Goal: Task Accomplishment & Management: Complete application form

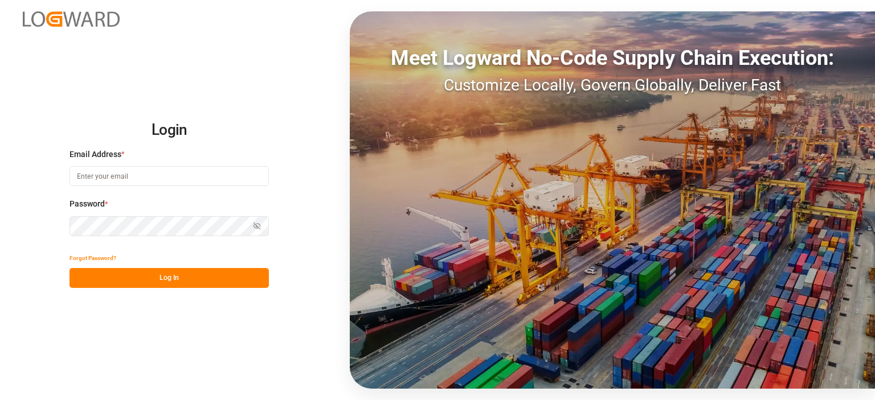
type input "[PERSON_NAME][EMAIL_ADDRESS][PERSON_NAME][DOMAIN_NAME]"
click at [147, 277] on button "Log In" at bounding box center [168, 278] width 199 height 20
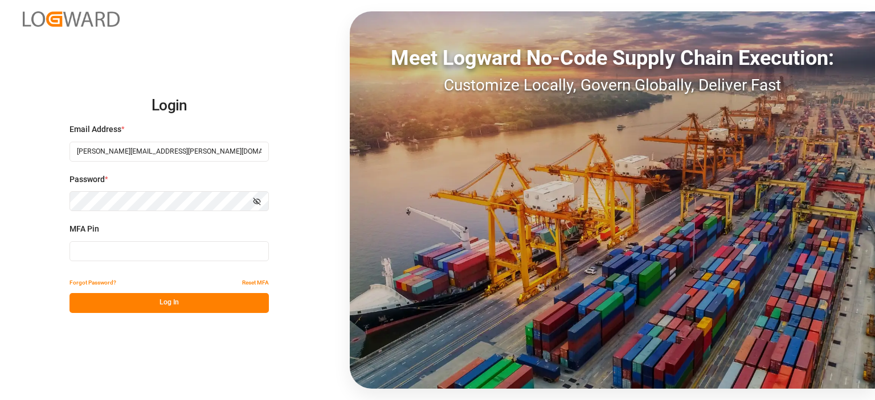
click at [108, 251] on input at bounding box center [168, 251] width 199 height 20
type input "960800"
click at [183, 300] on button "Log In" at bounding box center [168, 303] width 199 height 20
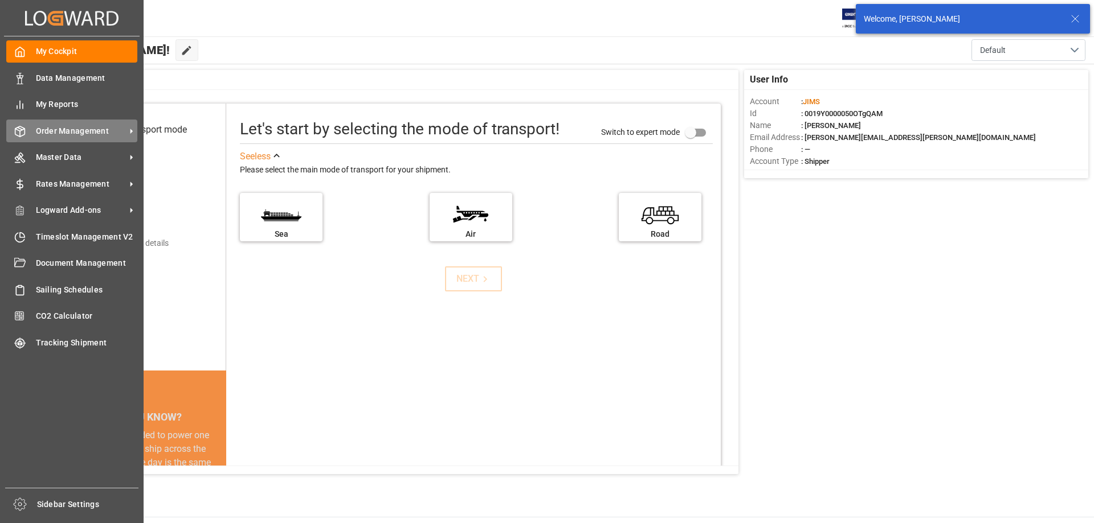
click at [88, 130] on span "Order Management" at bounding box center [81, 131] width 90 height 12
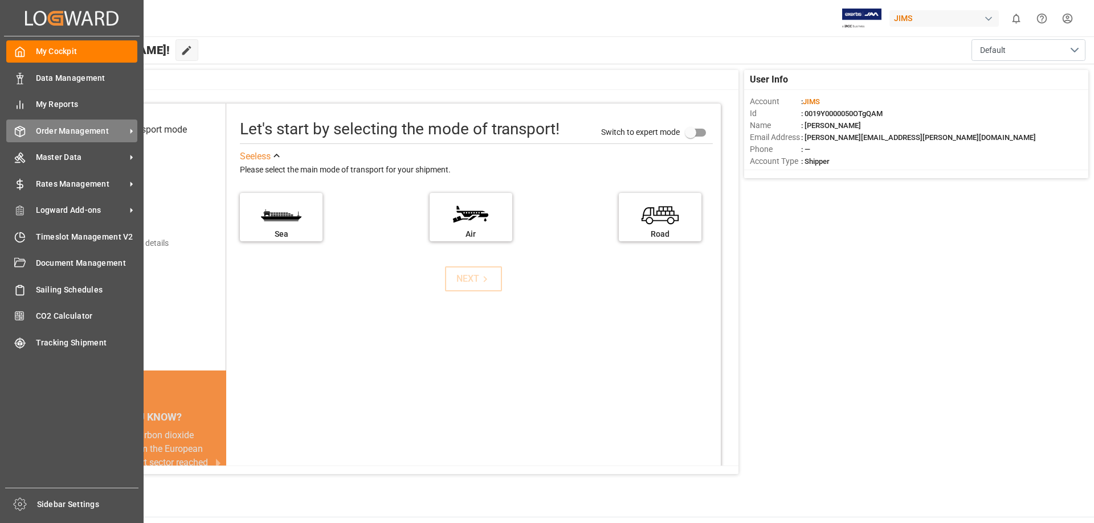
click at [81, 130] on span "Order Management" at bounding box center [81, 131] width 90 height 12
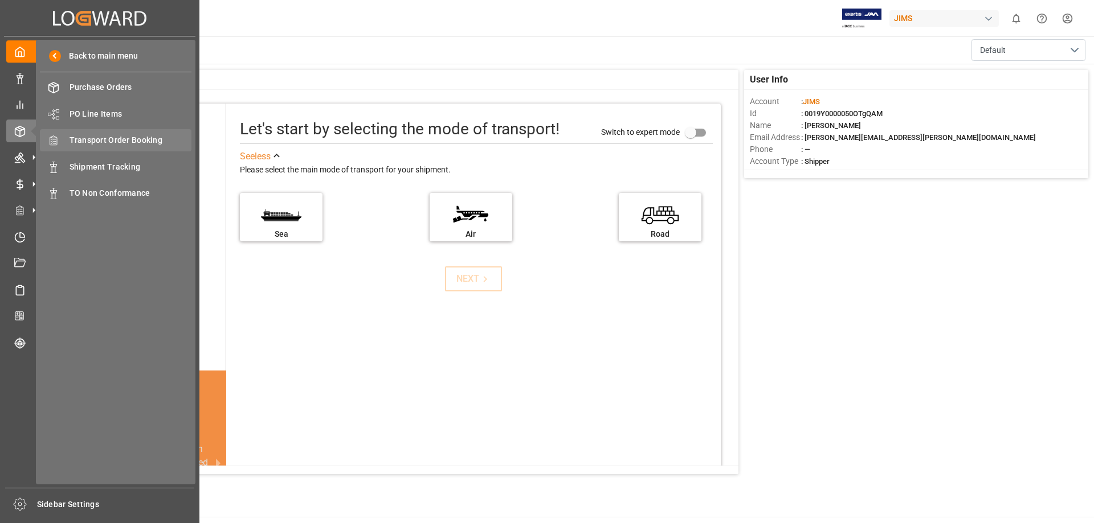
click at [112, 137] on span "Transport Order Booking" at bounding box center [130, 140] width 122 height 12
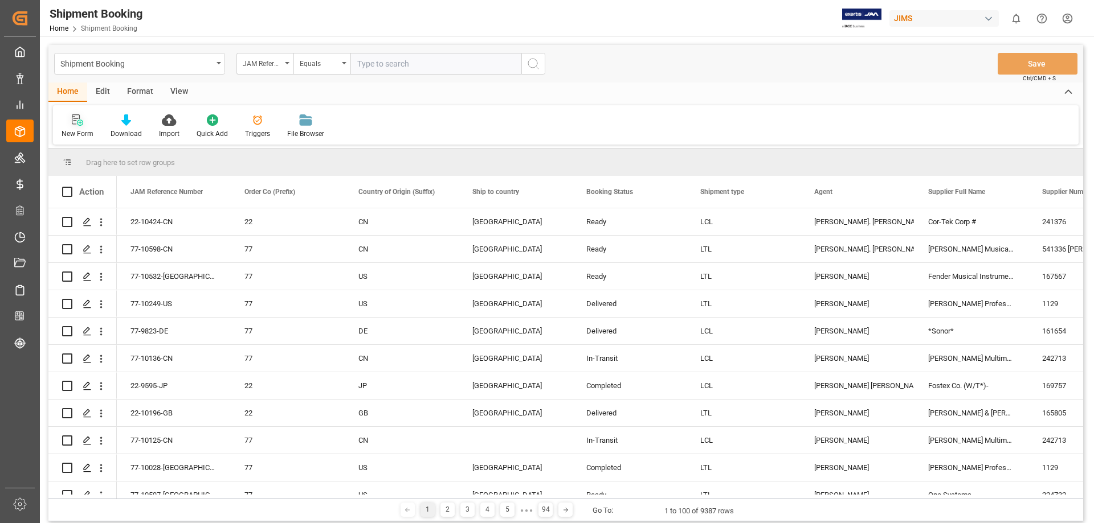
click at [80, 125] on icon at bounding box center [77, 119] width 11 height 11
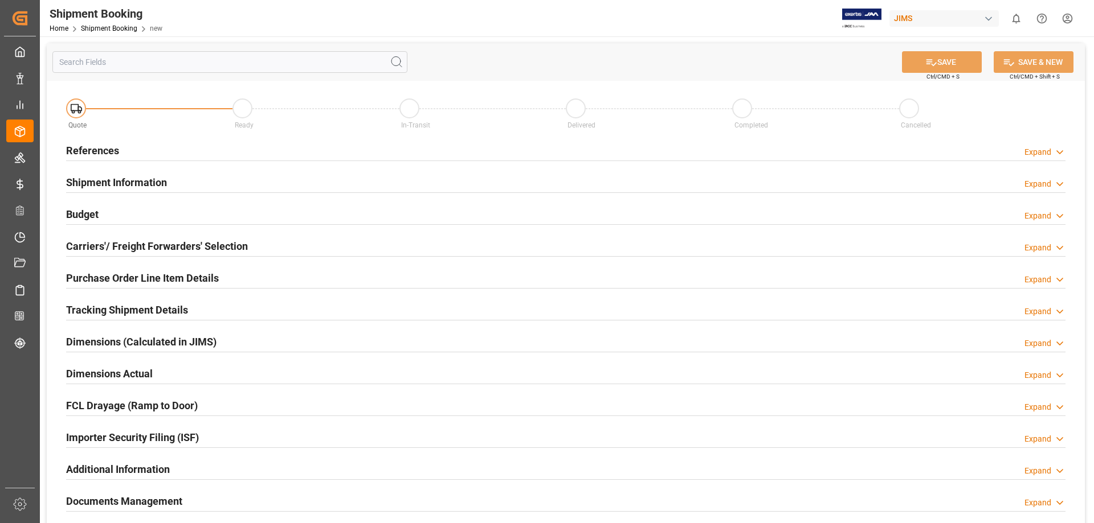
click at [108, 150] on h2 "References" at bounding box center [92, 150] width 53 height 15
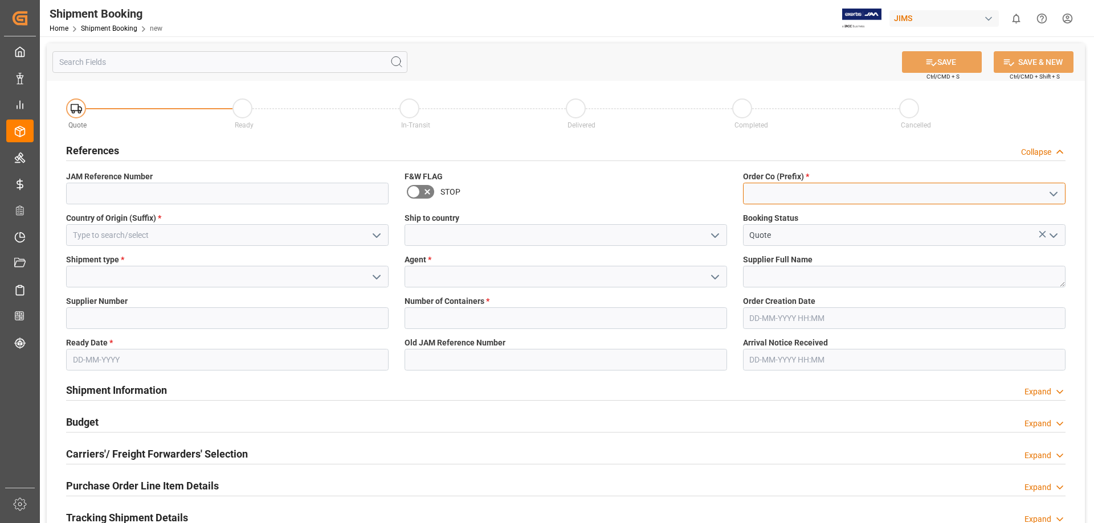
click at [773, 197] on input at bounding box center [904, 194] width 322 height 22
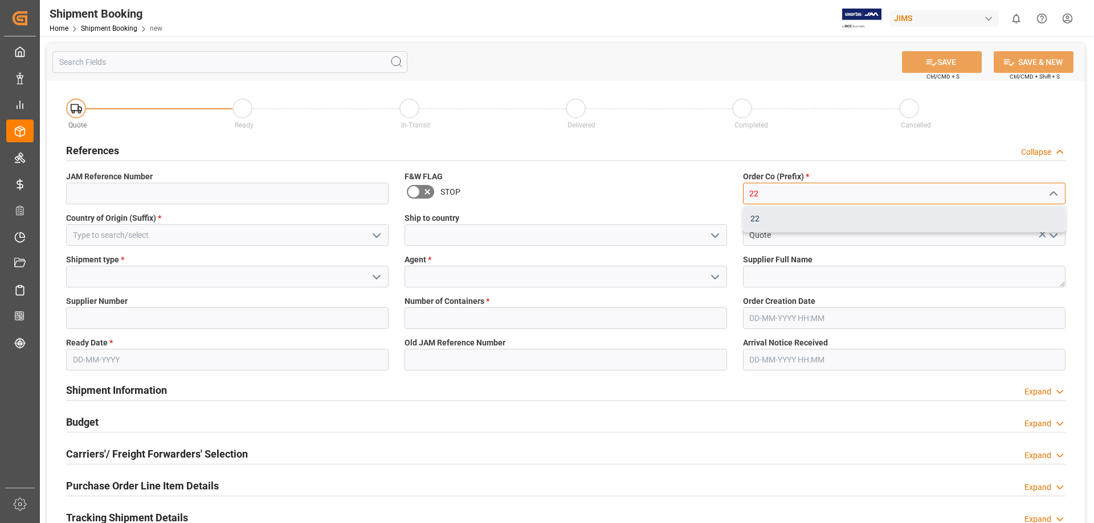
click at [768, 216] on div "22" at bounding box center [903, 219] width 321 height 26
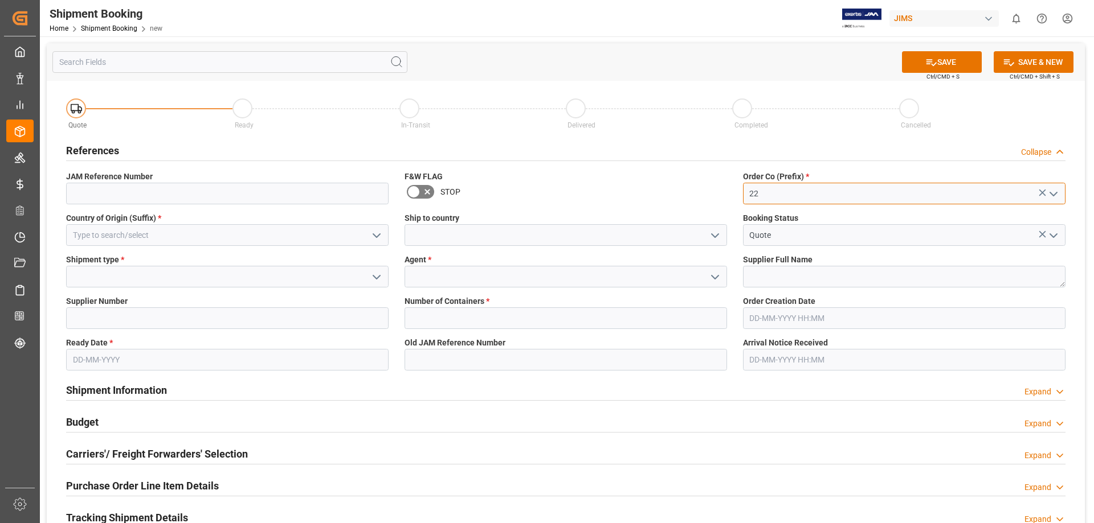
type input "22"
click at [142, 241] on input at bounding box center [227, 235] width 322 height 22
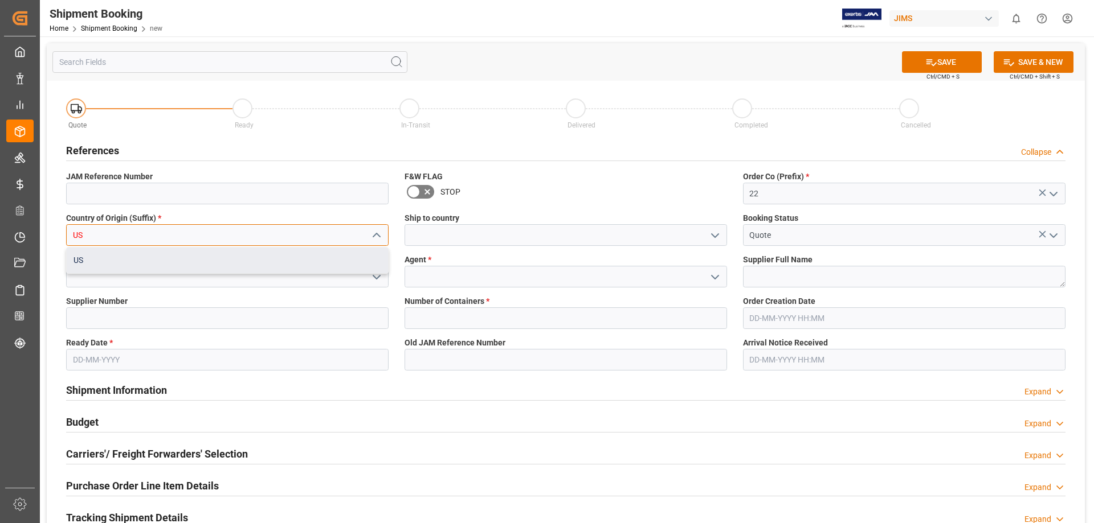
click at [132, 257] on div "US" at bounding box center [227, 261] width 321 height 26
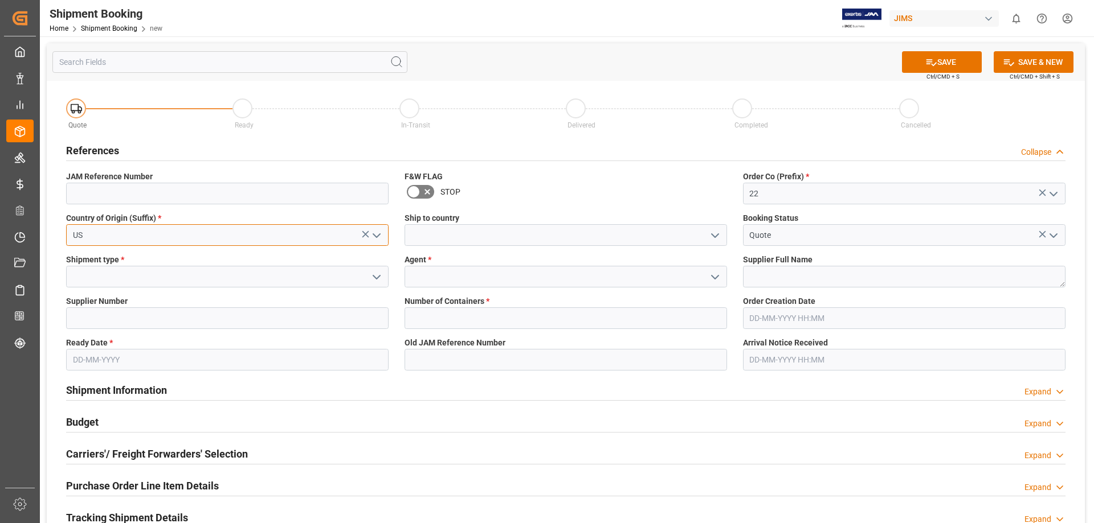
type input "US"
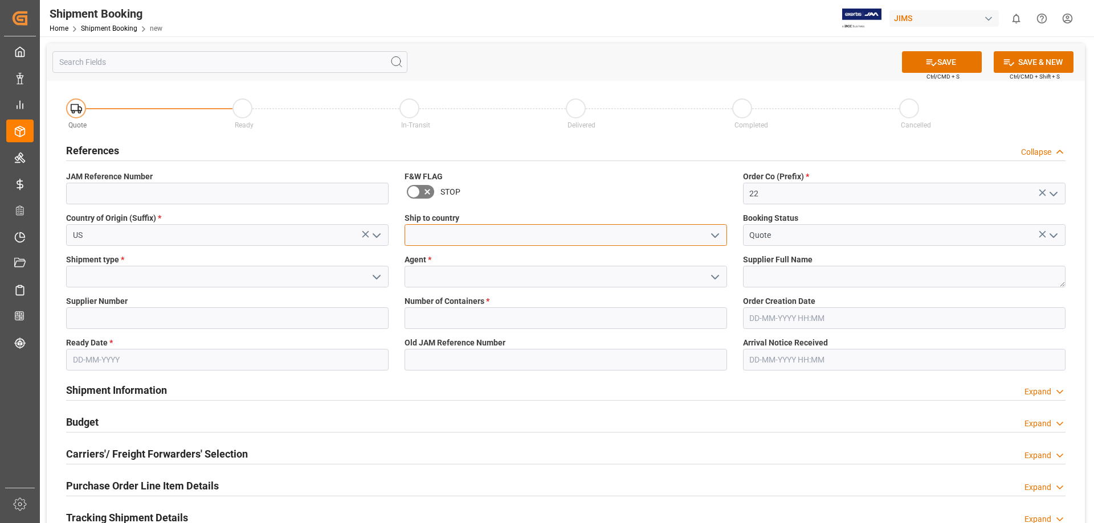
click at [439, 235] on input at bounding box center [565, 235] width 322 height 22
click at [715, 238] on icon "open menu" at bounding box center [715, 236] width 14 height 14
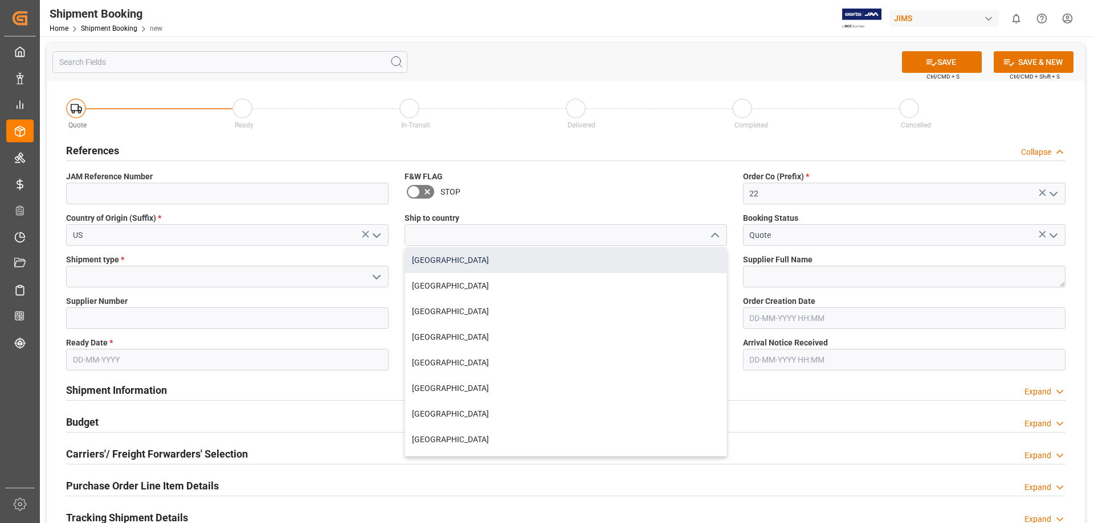
click at [689, 259] on div "[GEOGRAPHIC_DATA]" at bounding box center [565, 261] width 321 height 26
type input "[GEOGRAPHIC_DATA]"
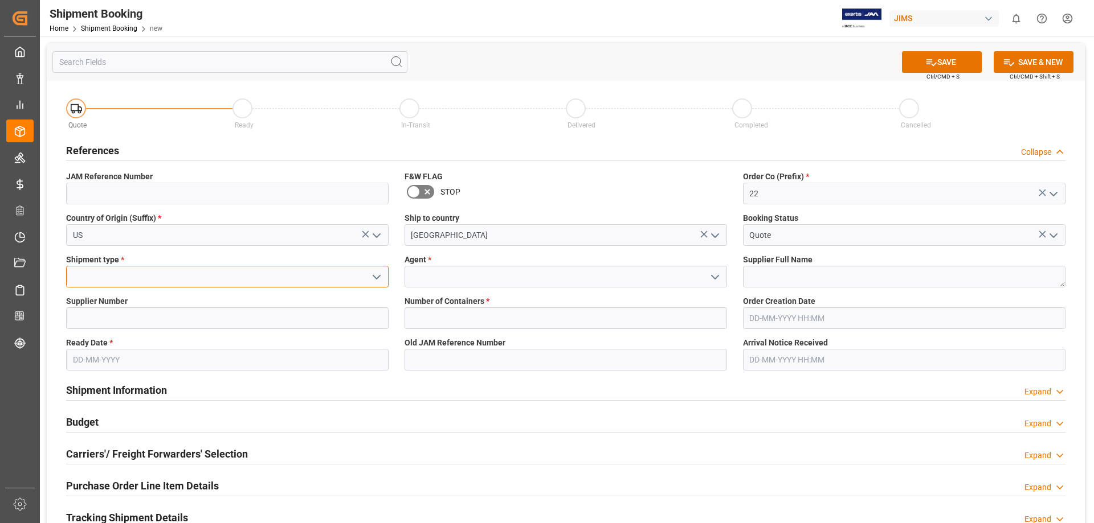
click at [129, 280] on input at bounding box center [227, 277] width 322 height 22
click at [379, 278] on icon "open menu" at bounding box center [377, 278] width 14 height 14
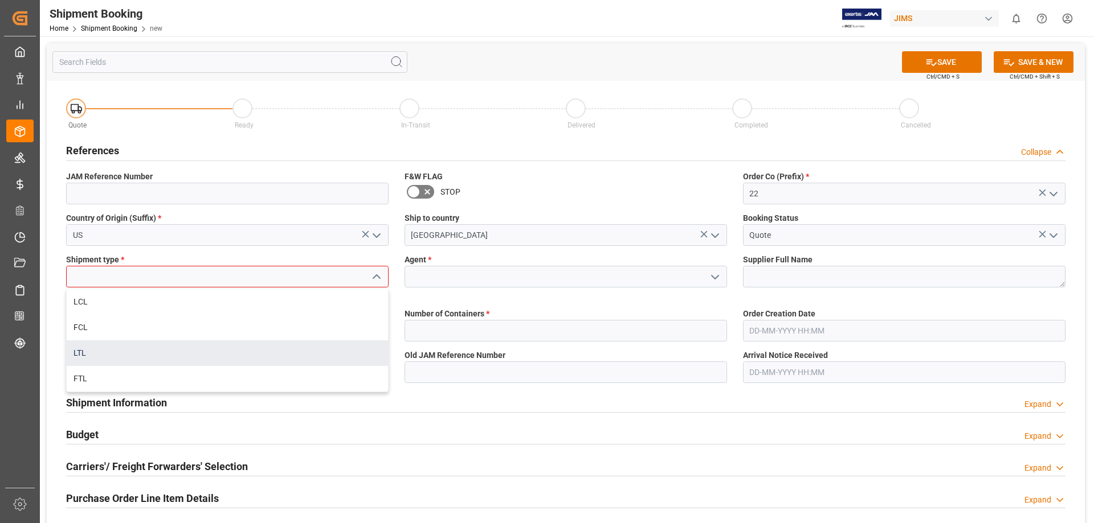
click at [215, 359] on div "LTL" at bounding box center [227, 354] width 321 height 26
type input "LTL"
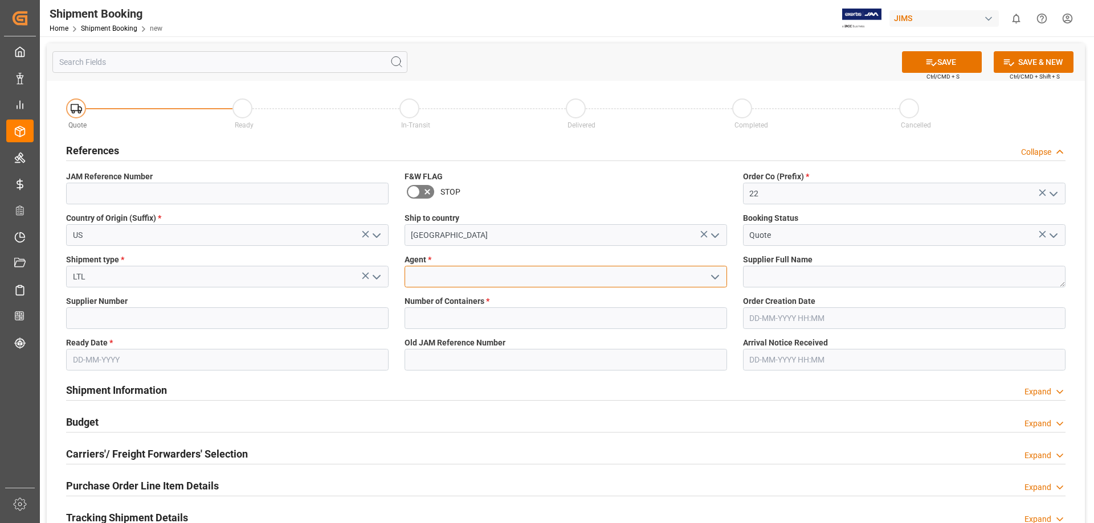
click at [647, 279] on input at bounding box center [565, 277] width 322 height 22
click at [715, 276] on icon "open menu" at bounding box center [715, 278] width 14 height 14
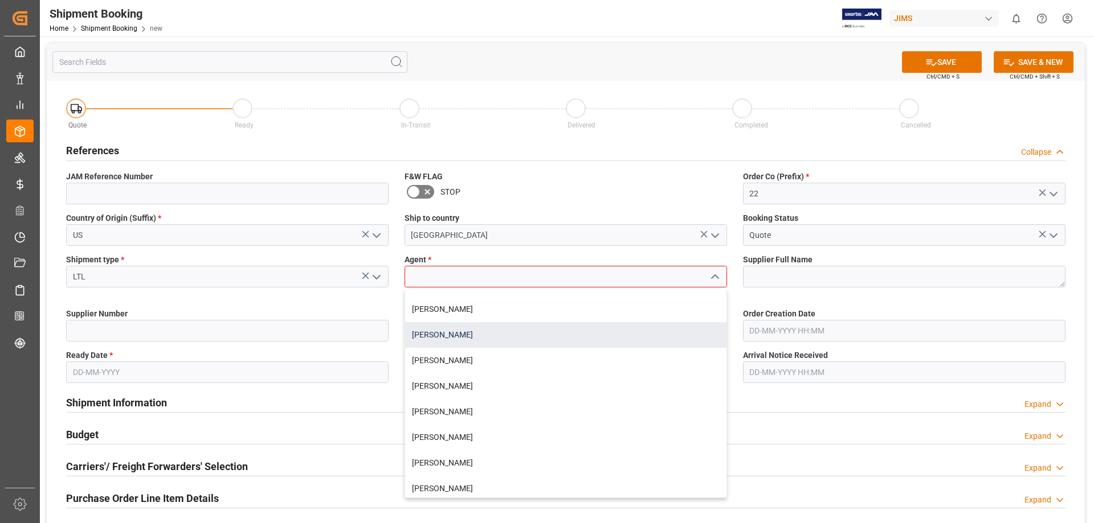
scroll to position [190, 0]
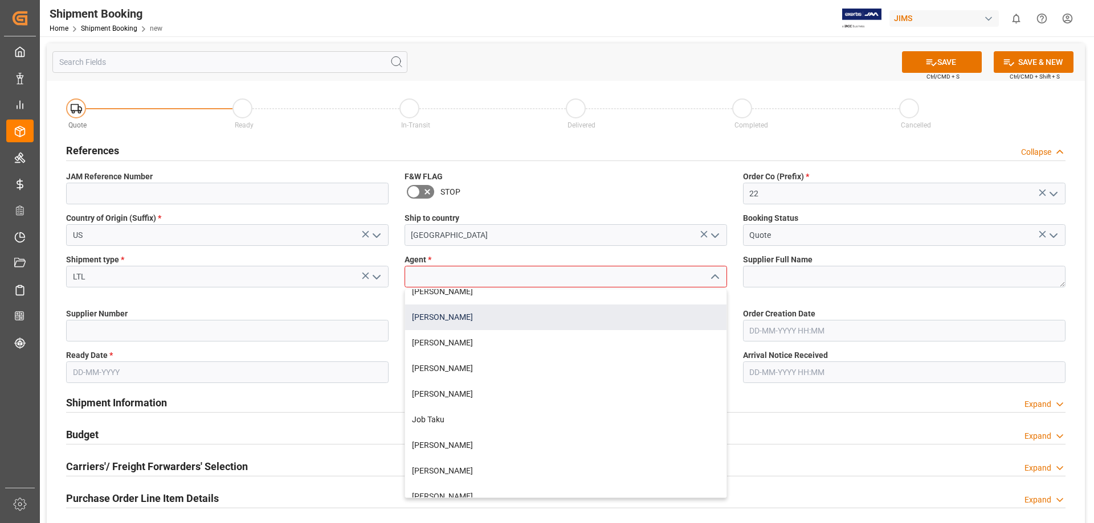
click at [425, 317] on div "[PERSON_NAME]" at bounding box center [565, 318] width 321 height 26
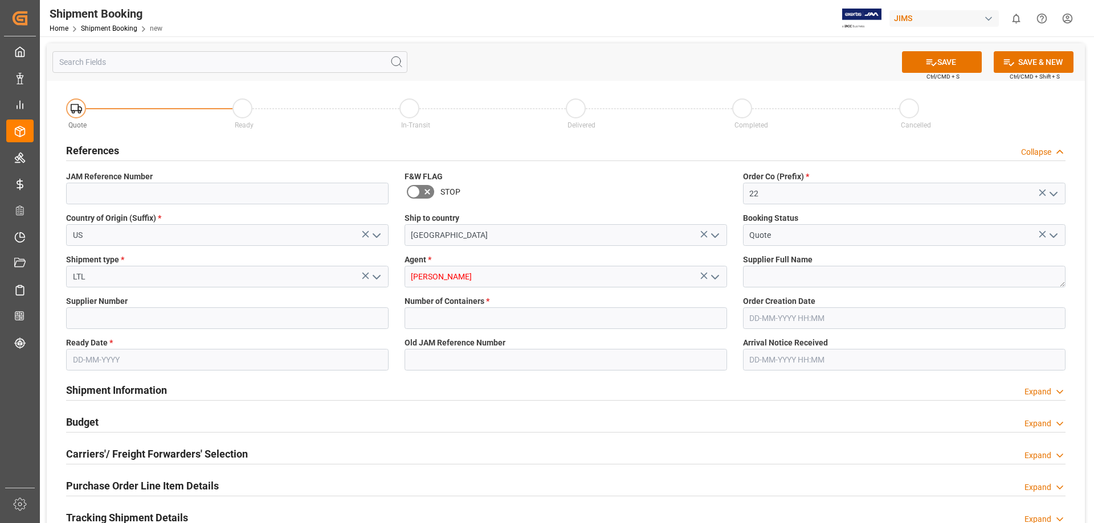
type input "[PERSON_NAME]"
click at [458, 310] on input "text" at bounding box center [565, 319] width 322 height 22
type input "0"
click at [874, 60] on button "SAVE" at bounding box center [942, 62] width 80 height 22
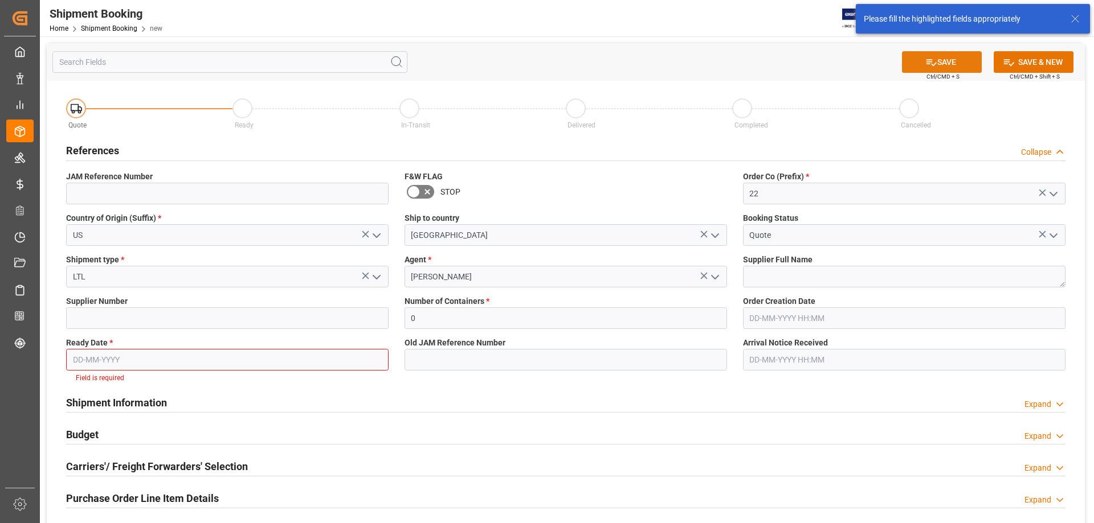
scroll to position [80, 0]
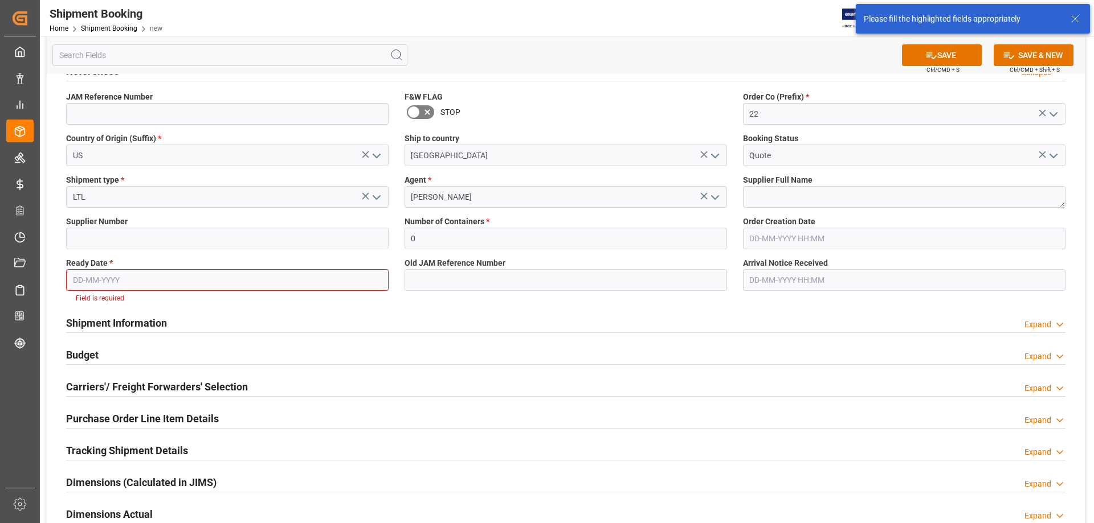
click at [149, 279] on input "text" at bounding box center [227, 280] width 322 height 22
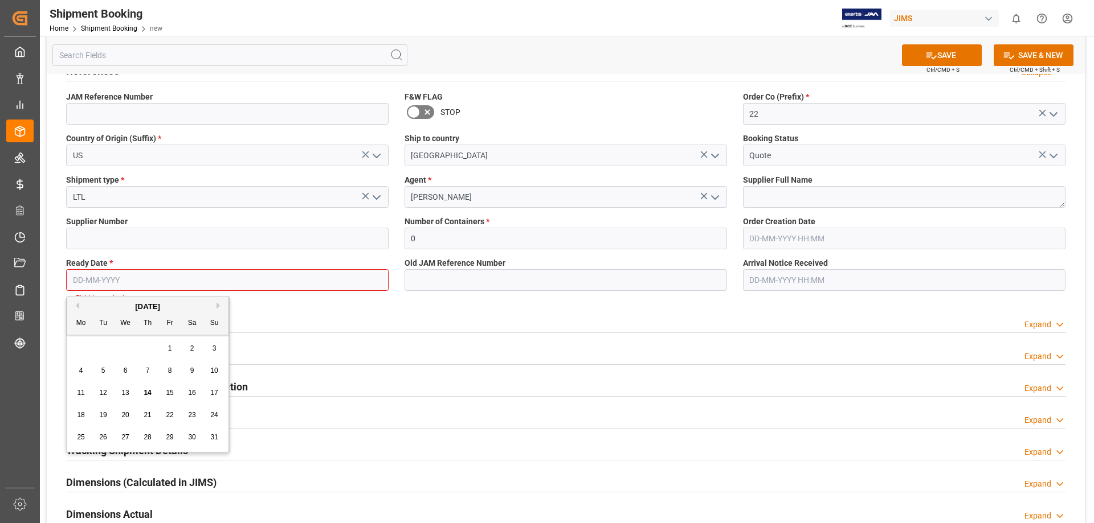
click at [116, 400] on div "18 19 20 21 22 23 24" at bounding box center [147, 415] width 155 height 22
click at [122, 400] on span "20" at bounding box center [124, 415] width 7 height 8
type input "[DATE]"
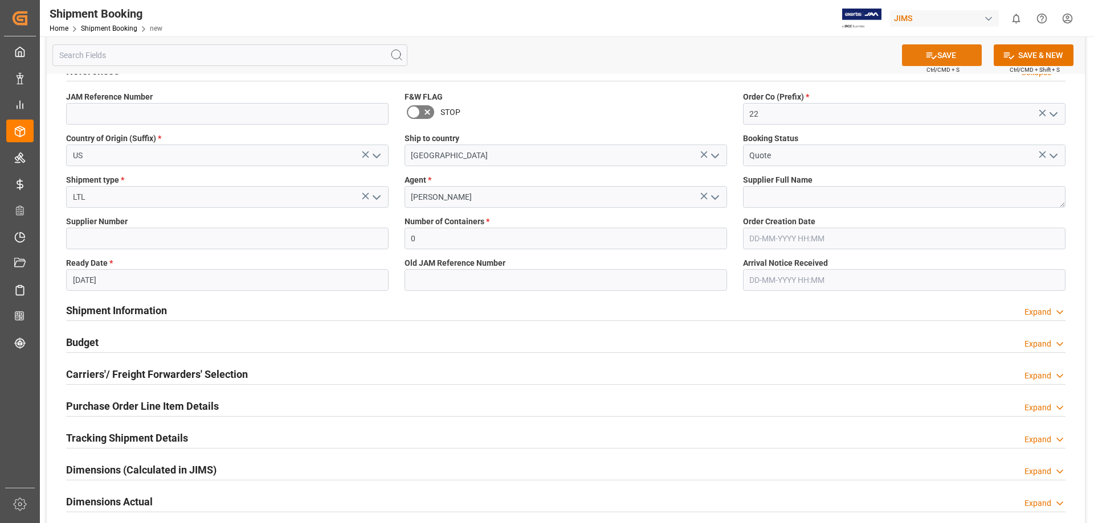
click at [874, 56] on button "SAVE" at bounding box center [942, 55] width 80 height 22
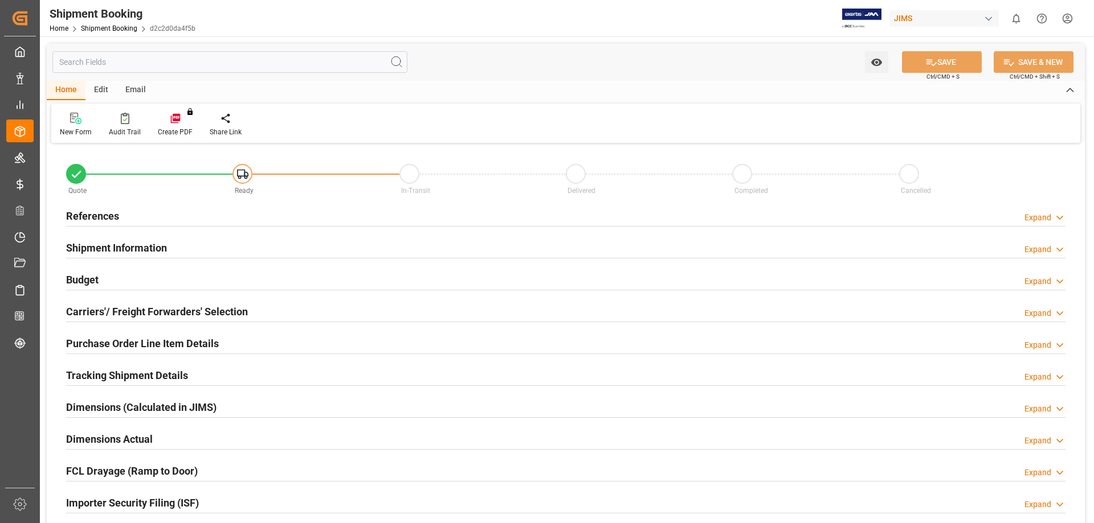
type input "0"
type input "[DATE]"
click at [113, 219] on h2 "References" at bounding box center [92, 215] width 53 height 15
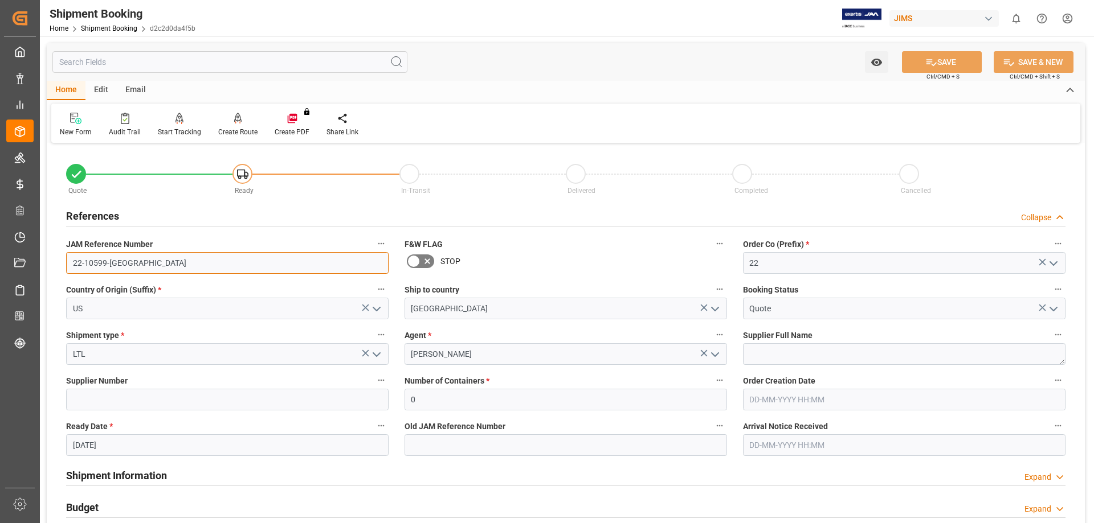
drag, startPoint x: 121, startPoint y: 264, endPoint x: 70, endPoint y: 264, distance: 50.7
click at [70, 264] on input "22-10599-US" at bounding box center [227, 263] width 322 height 22
click at [99, 27] on link "Shipment Booking" at bounding box center [109, 28] width 56 height 8
